Goal: Task Accomplishment & Management: Complete application form

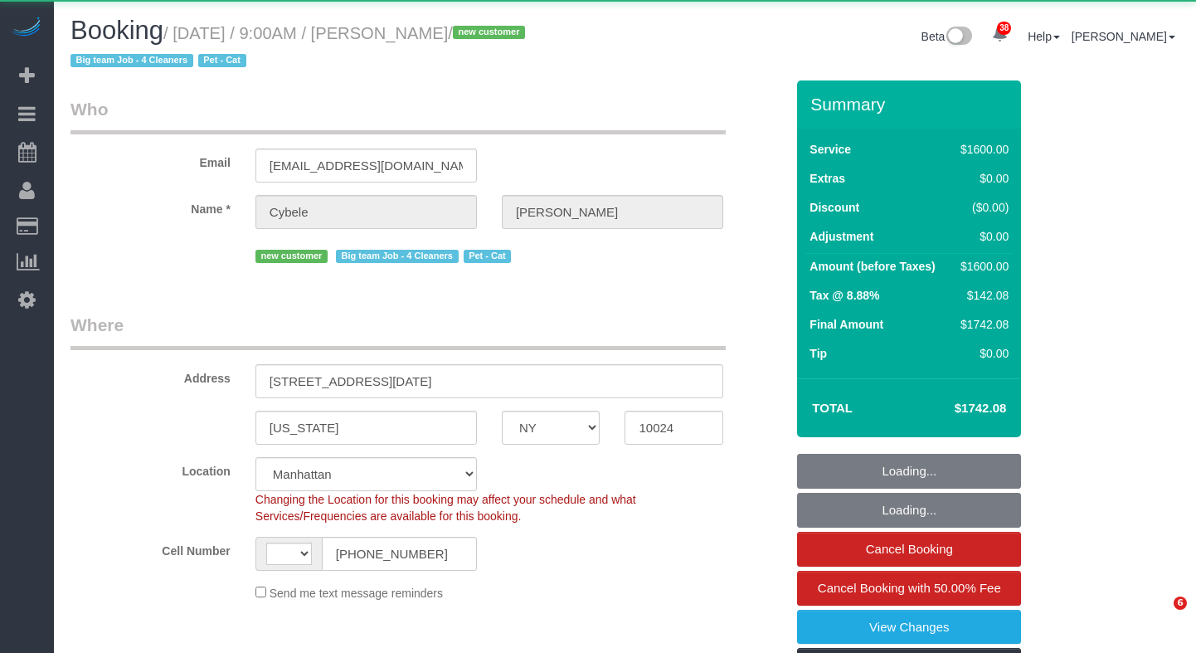
select select "NY"
select select "string:US"
select select "object:1563"
select select "string:stripe-pm_1SFwzW4VGloSiKo7y5h0o3YX"
select select "4"
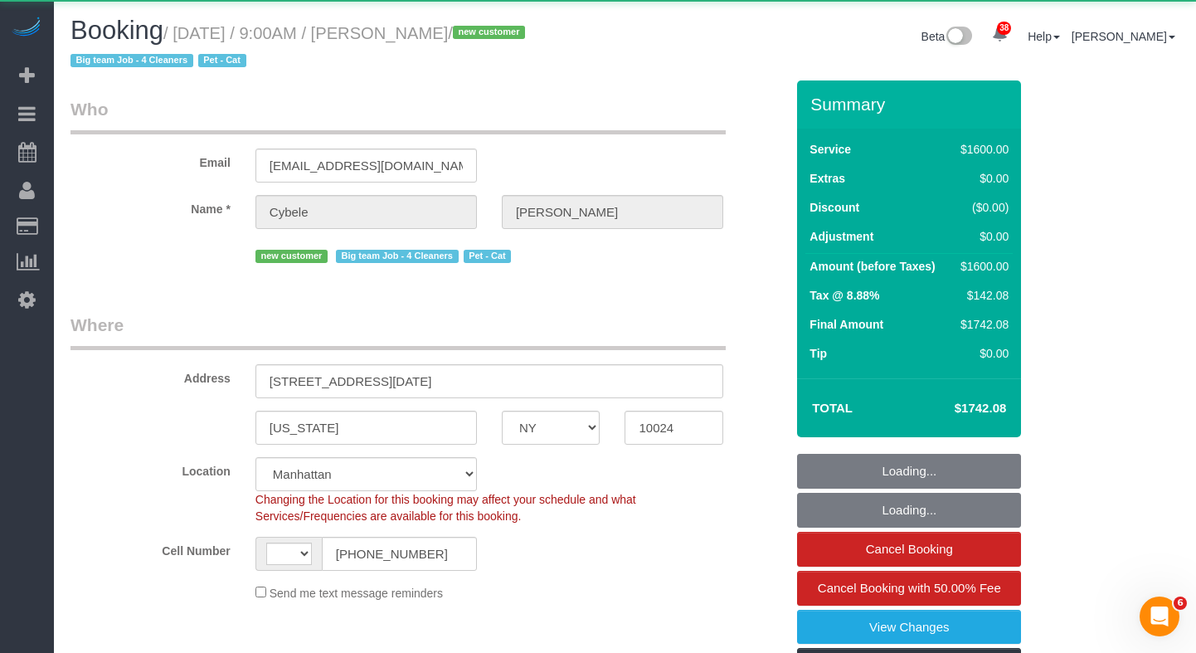
select select "300"
select select "number:89"
select select "number:71"
select select "number:14"
select select "number:5"
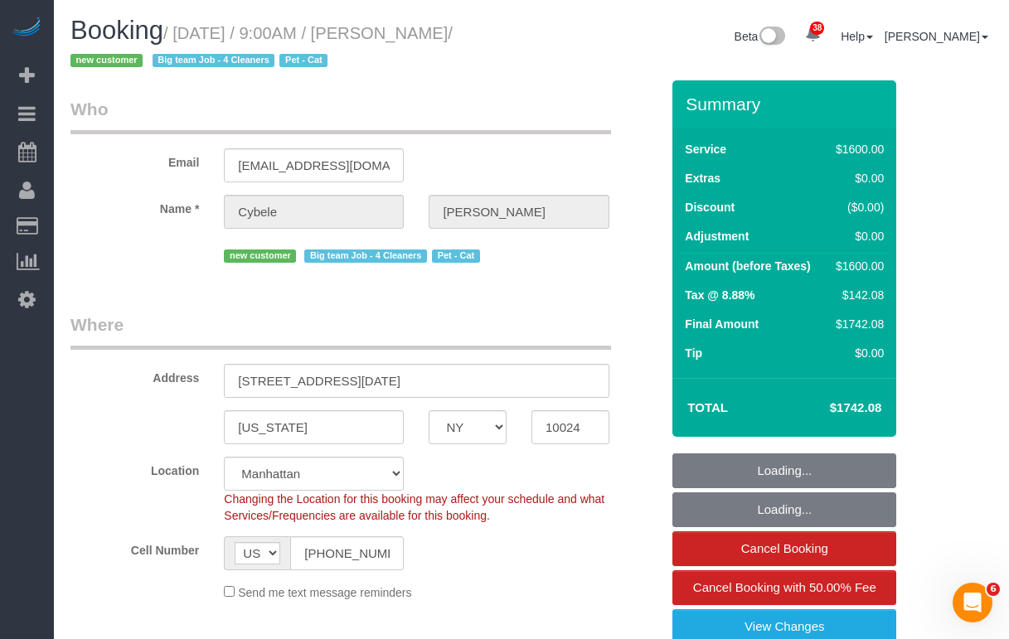
select select "spot1"
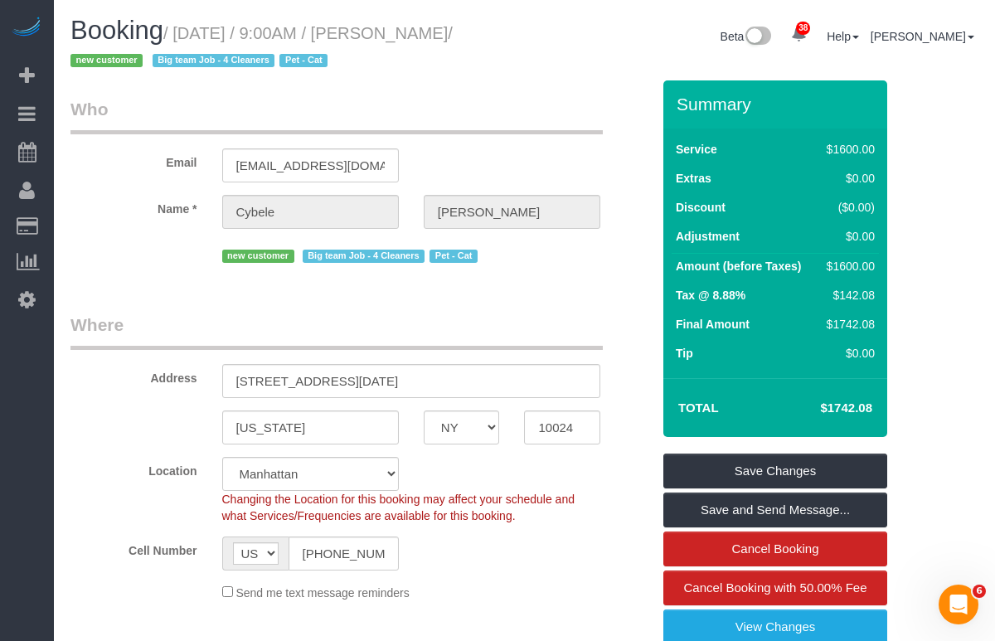
drag, startPoint x: 460, startPoint y: 28, endPoint x: 143, endPoint y: 54, distance: 318.7
click at [170, 31] on h1 "Booking / October 11, 2025 / 9:00AM / Cybele Gaspard / new customer Big team Jo…" at bounding box center [292, 45] width 442 height 56
click at [141, 56] on span "/ new customer Big team Job - 4 Cleaners Pet - Cat" at bounding box center [262, 47] width 382 height 46
drag, startPoint x: 134, startPoint y: 58, endPoint x: 191, endPoint y: 36, distance: 60.7
click at [191, 36] on small "/ [DATE] / 9:00AM / [PERSON_NAME] / new customer Big team Job - 4 Cleaners Pet …" at bounding box center [262, 47] width 382 height 46
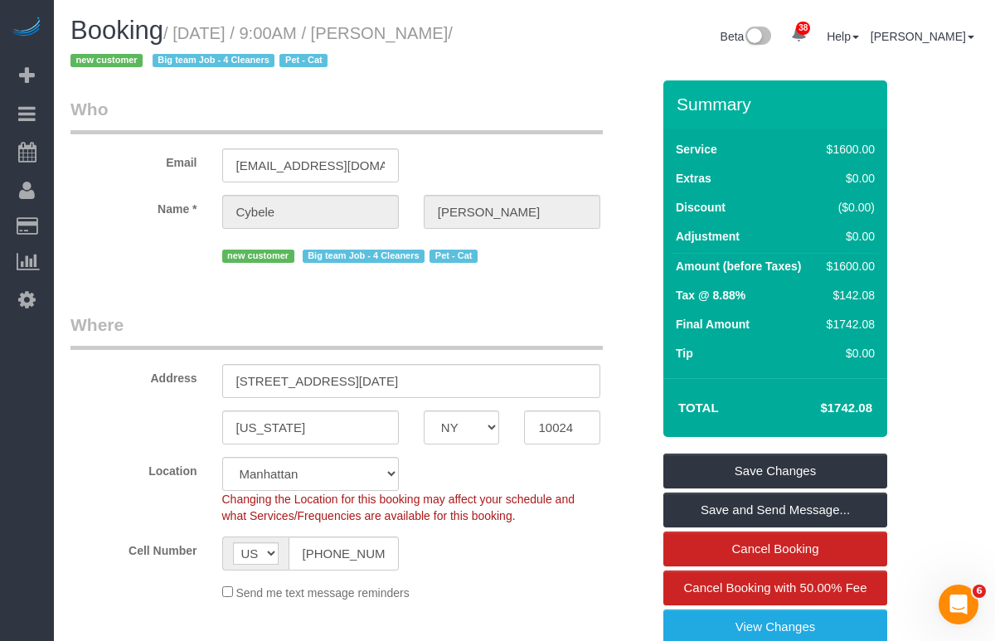
copy small "October 11, 2025 / 9:00AM / Cybele Gaspard"
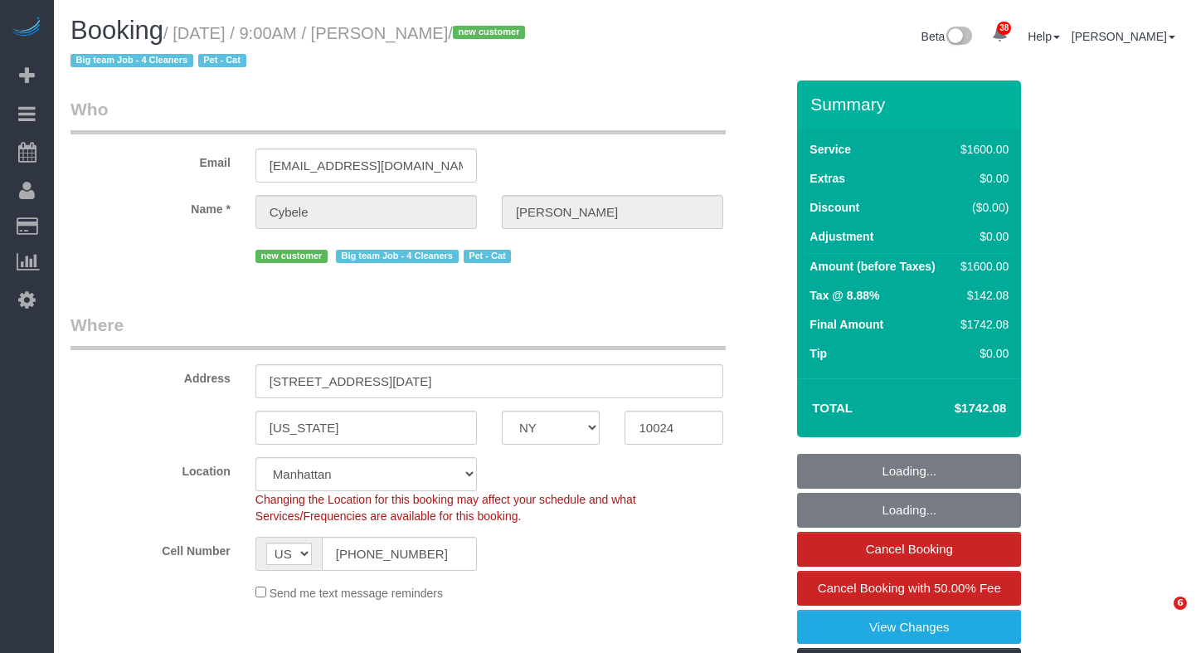
select select "NY"
select select "object:846"
select select "string:stripe-pm_1SFwzW4VGloSiKo7y5h0o3YX"
select select "4"
select select "300"
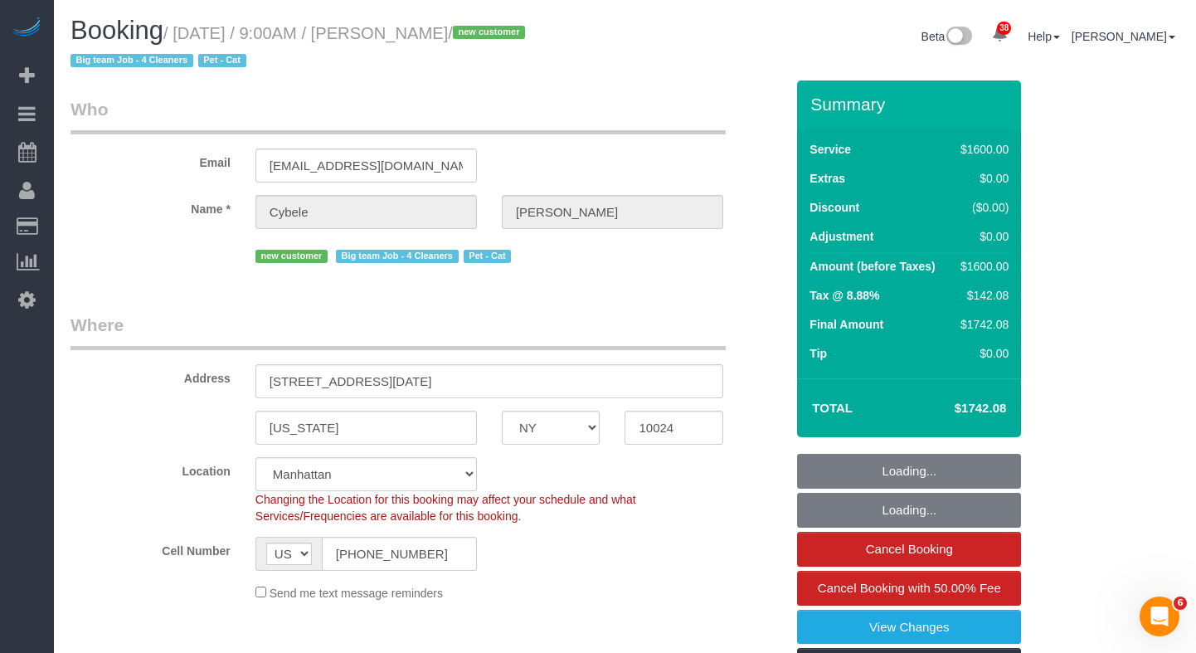
select select "spot1"
select select "number:89"
select select "number:71"
select select "number:14"
select select "number:5"
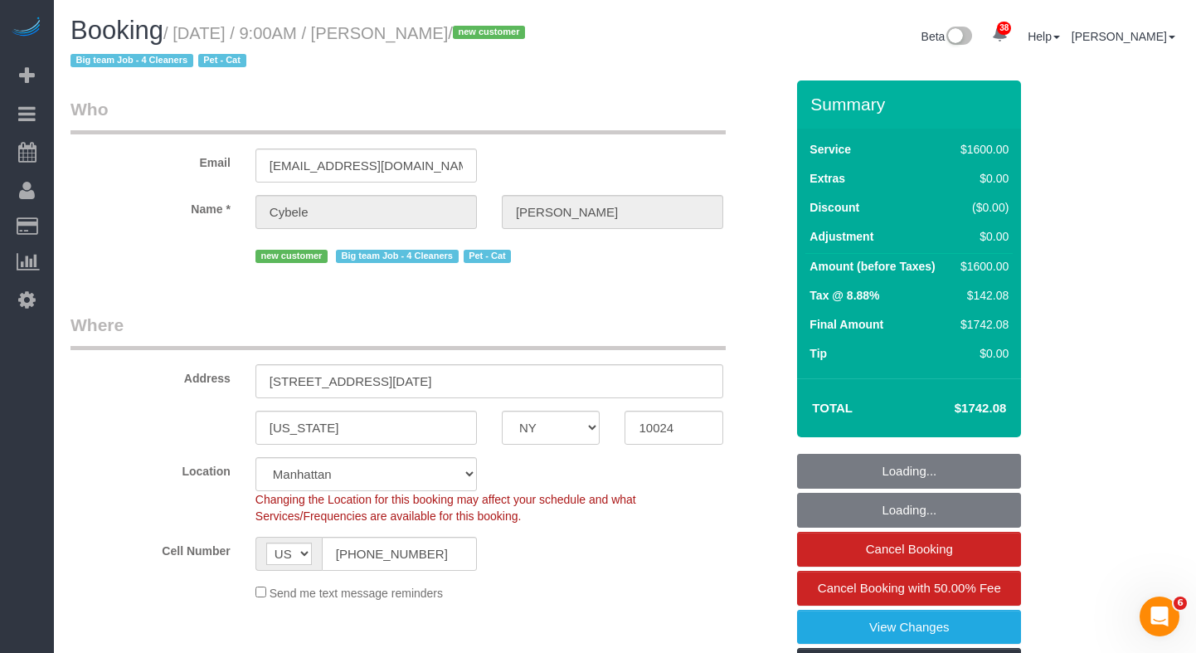
select select "object:1568"
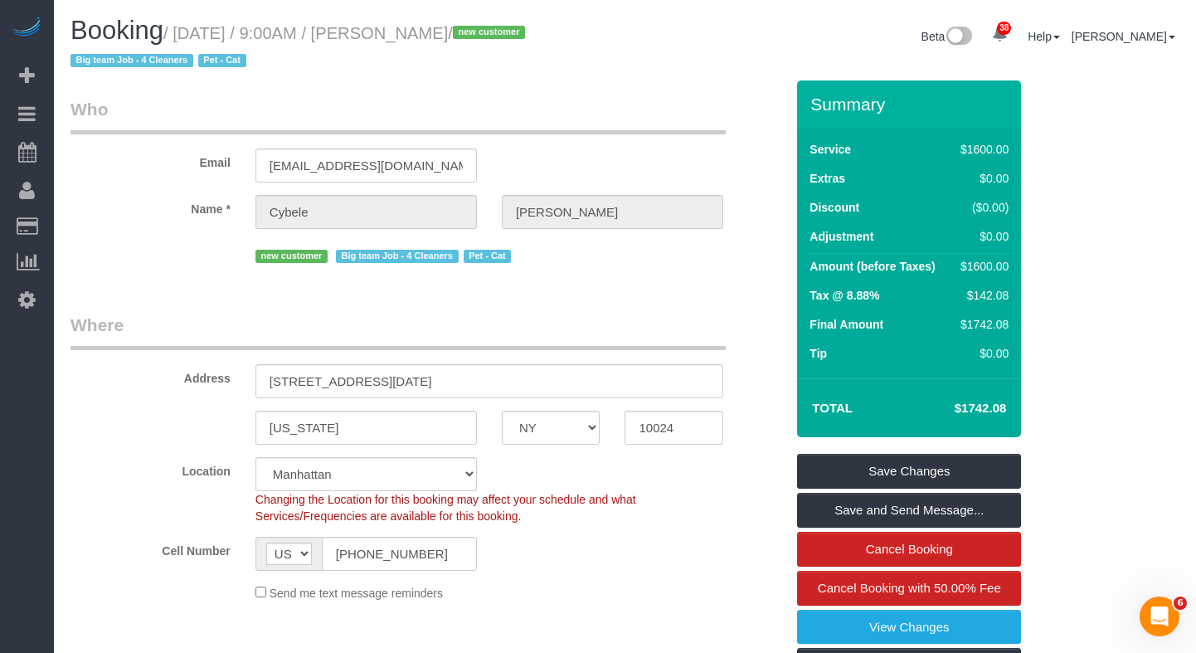
drag, startPoint x: 522, startPoint y: 33, endPoint x: 902, endPoint y: 113, distance: 388.9
click at [406, 36] on small "/ [DATE] / 9:00AM / [PERSON_NAME] / new customer Big team Job - 4 Cleaners Pet …" at bounding box center [301, 47] width 460 height 46
copy small "[PERSON_NAME]"
drag, startPoint x: 171, startPoint y: 52, endPoint x: 179, endPoint y: 40, distance: 15.0
click at [171, 52] on span "/ new customer Big team Job - 4 Cleaners Pet - Cat" at bounding box center [301, 47] width 460 height 46
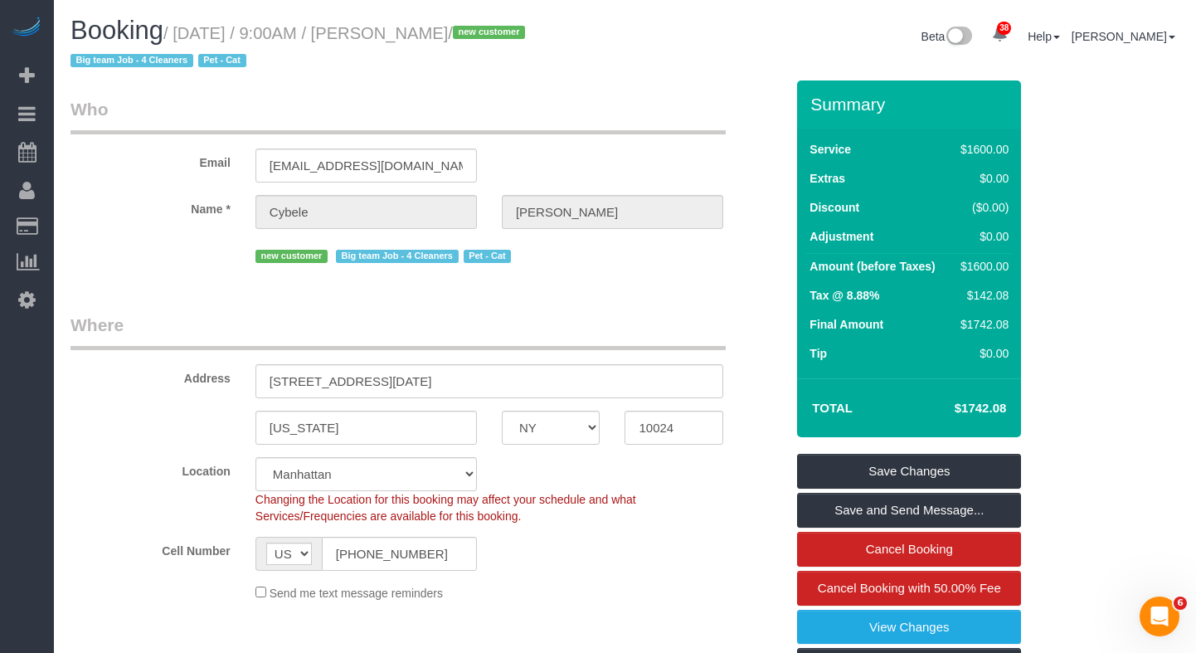
drag, startPoint x: 184, startPoint y: 38, endPoint x: 512, endPoint y: 32, distance: 327.7
click at [512, 32] on small "/ [DATE] / 9:00AM / [PERSON_NAME] / new customer Big team Job - 4 Cleaners Pet …" at bounding box center [301, 47] width 460 height 46
drag, startPoint x: 534, startPoint y: 33, endPoint x: 191, endPoint y: 36, distance: 343.4
click at [191, 36] on small "/ [DATE] / 9:00AM / [PERSON_NAME] / new customer Big team Job - 4 Cleaners Pet …" at bounding box center [301, 47] width 460 height 46
copy small "[DATE] / 9:00AM / [PERSON_NAME] /"
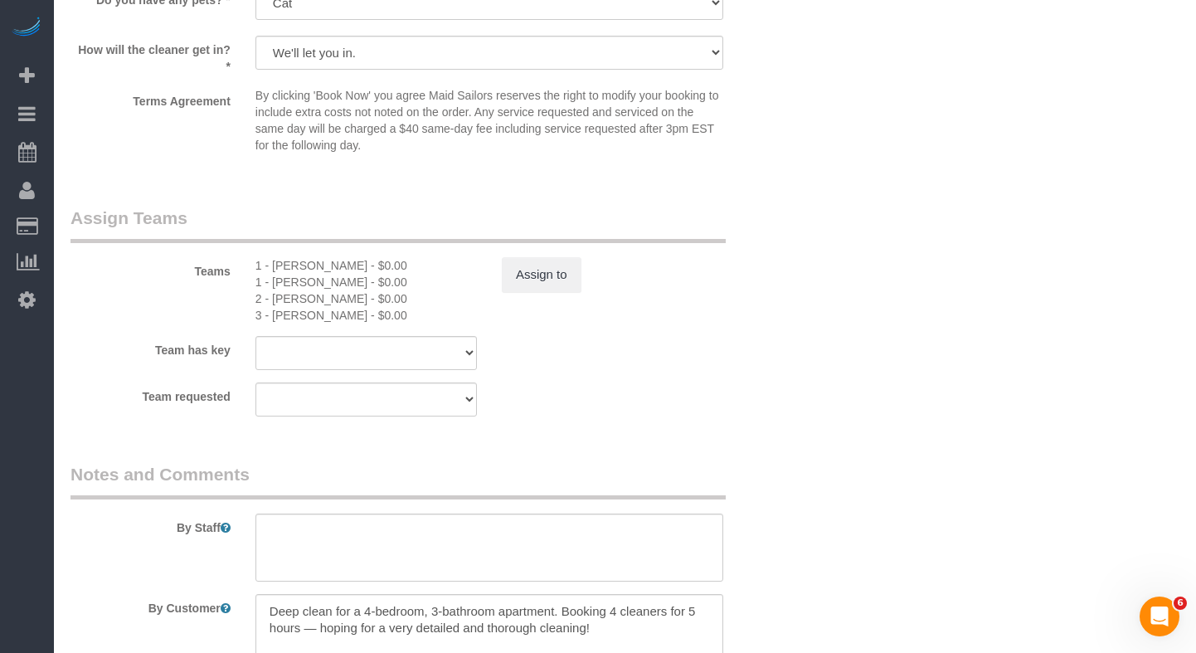
scroll to position [1701, 0]
click at [292, 284] on div "1 - [PERSON_NAME] - $0.00" at bounding box center [365, 279] width 221 height 17
click at [349, 286] on div "1 - [PERSON_NAME] - $0.00" at bounding box center [365, 279] width 221 height 17
drag, startPoint x: 343, startPoint y: 280, endPoint x: 272, endPoint y: 282, distance: 71.4
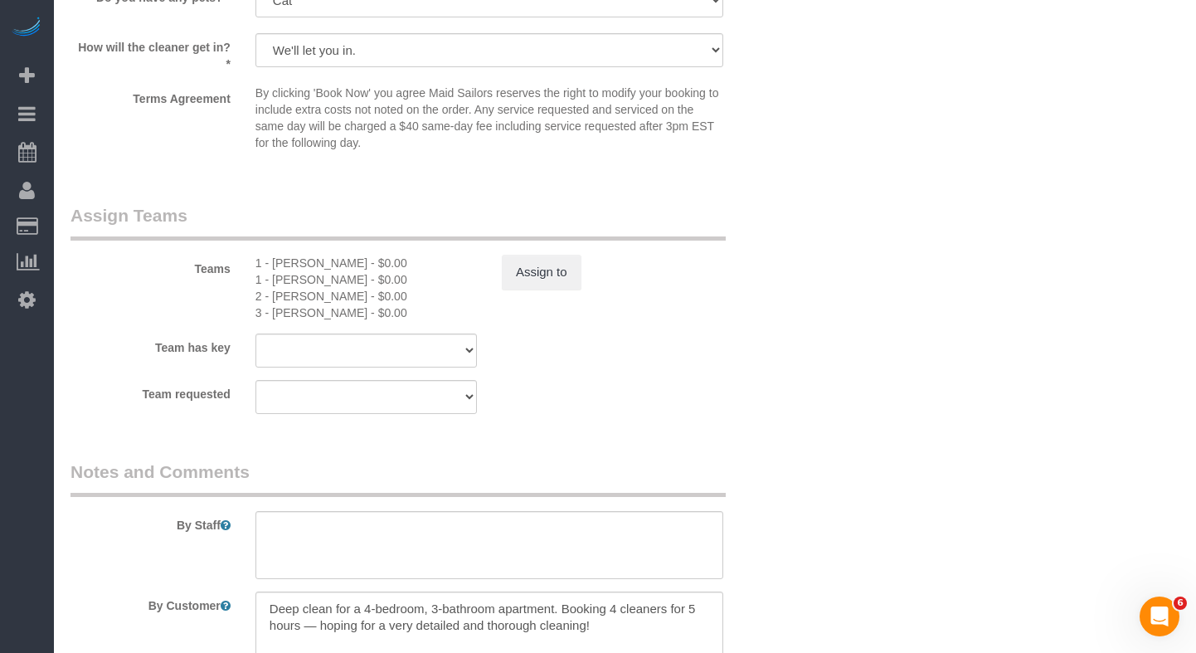
click at [272, 282] on div "1 - [PERSON_NAME] - $0.00" at bounding box center [365, 279] width 221 height 17
copy div "[PERSON_NAME]"
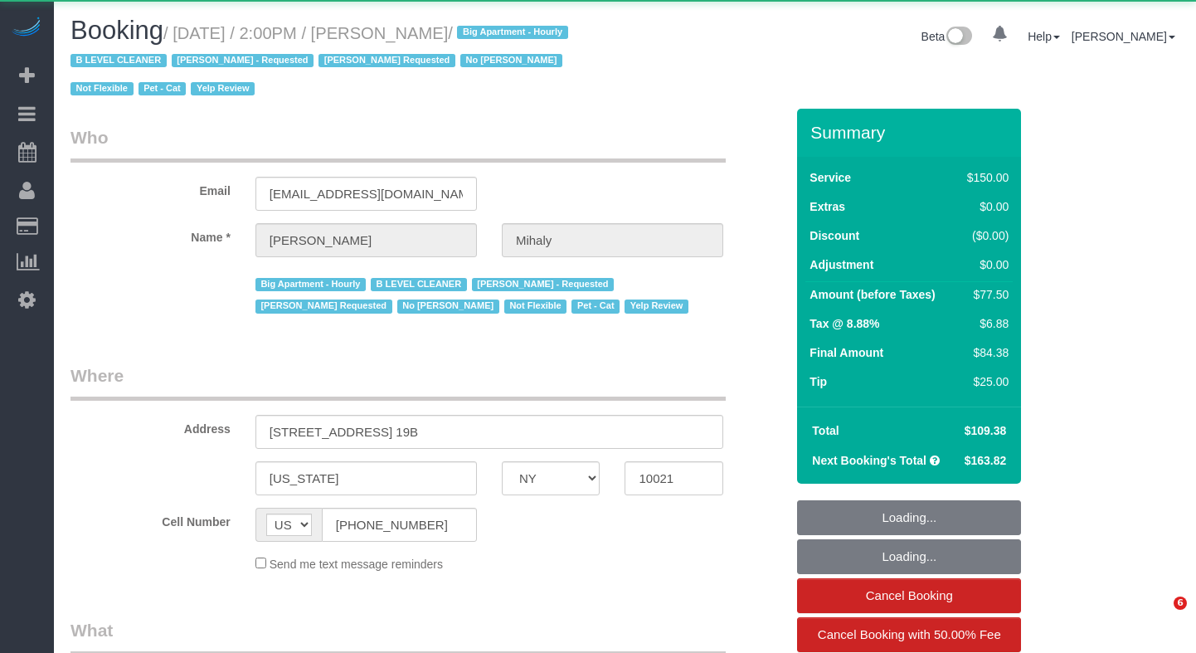
select select "NY"
select select "object:858"
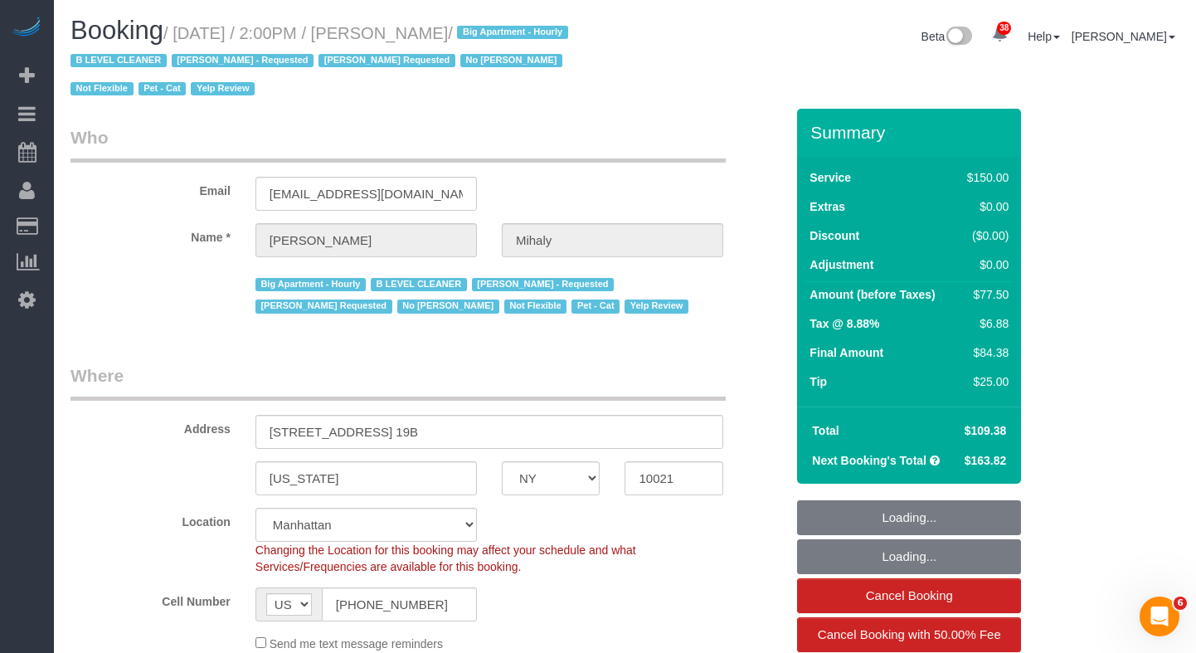
select select "string:stripe-pm_1H5GA44VGloSiKo7GvbfxayA"
select select "spot1"
select select "number:89"
select select "number:90"
select select "number:15"
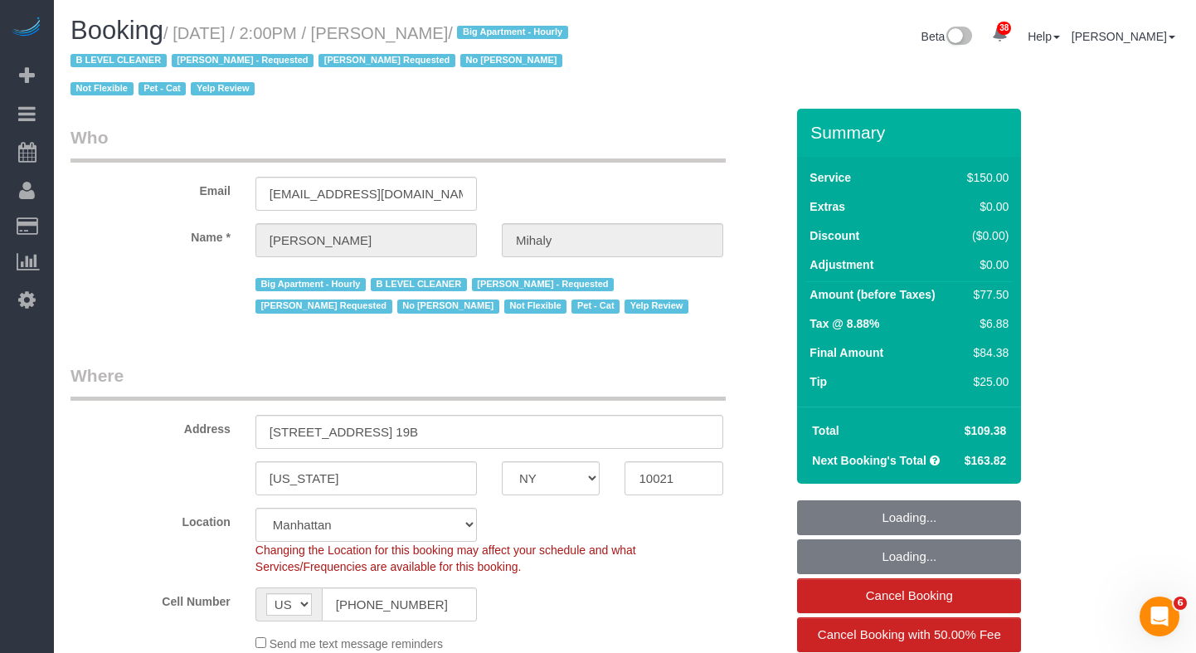
select select "number:5"
select select "number:21"
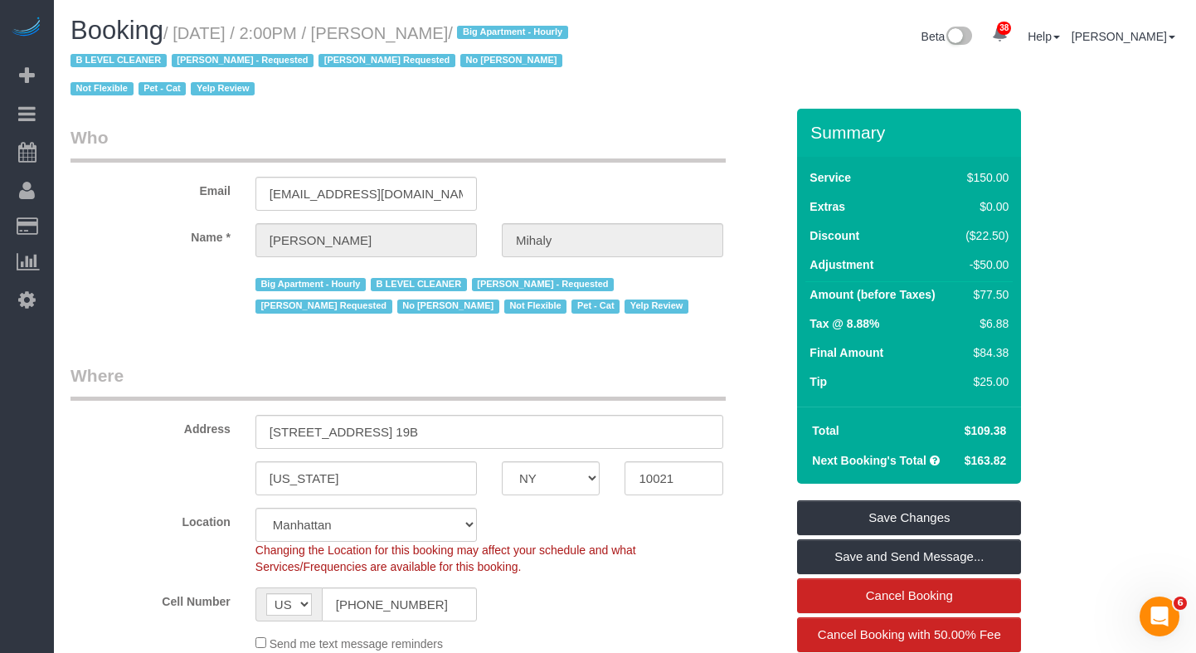
drag, startPoint x: 524, startPoint y: 32, endPoint x: 192, endPoint y: 43, distance: 332.0
click at [192, 43] on h1 "Booking / October 11, 2025 / 2:00PM / Amanda Mihaly / Big Apartment - Hourly B …" at bounding box center [342, 59] width 542 height 85
copy small "October 11, 2025 / 2:00PM / Amanda Mihaly"
